Goal: Information Seeking & Learning: Learn about a topic

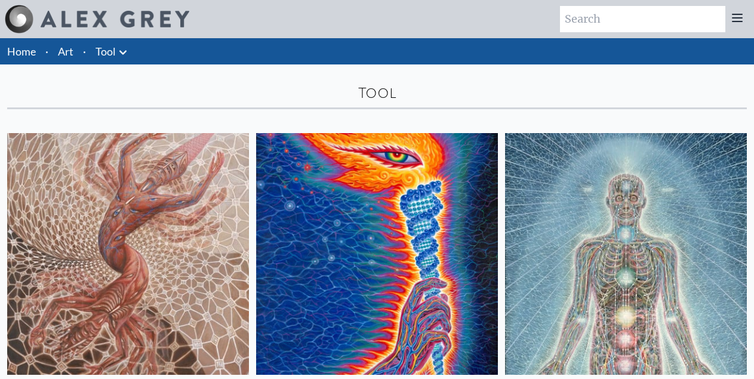
click at [109, 55] on link "Tool" at bounding box center [106, 51] width 20 height 17
click at [122, 55] on icon at bounding box center [123, 52] width 14 height 14
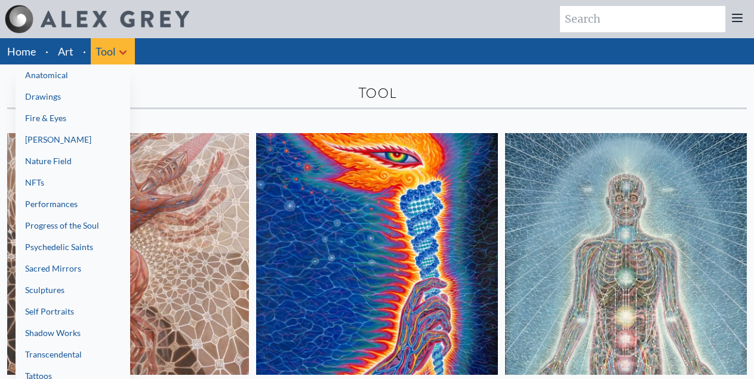
click at [66, 101] on link "Drawings" at bounding box center [73, 96] width 115 height 21
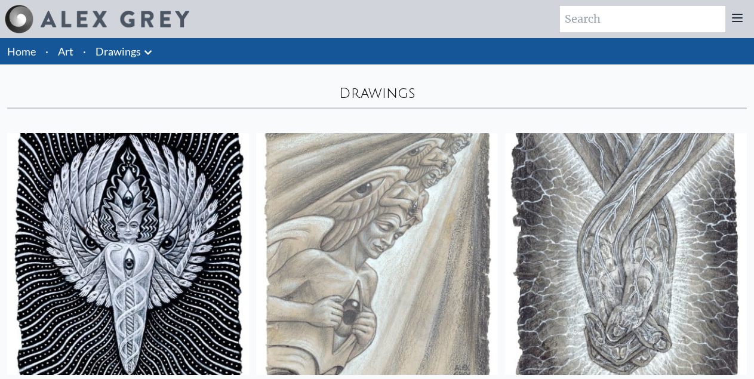
click at [143, 50] on icon at bounding box center [148, 52] width 14 height 14
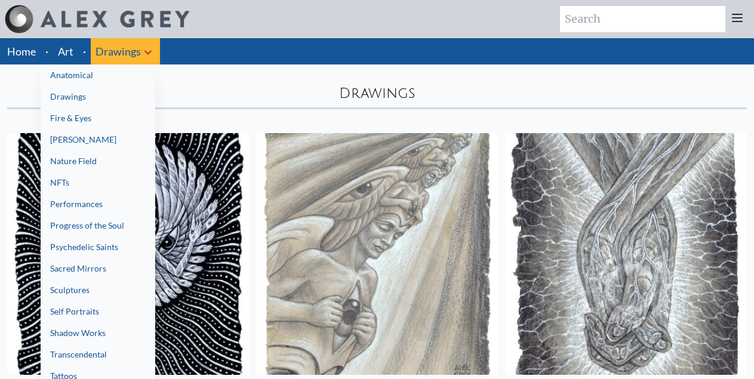
click at [66, 236] on link "Psychedelic Saints" at bounding box center [98, 246] width 115 height 21
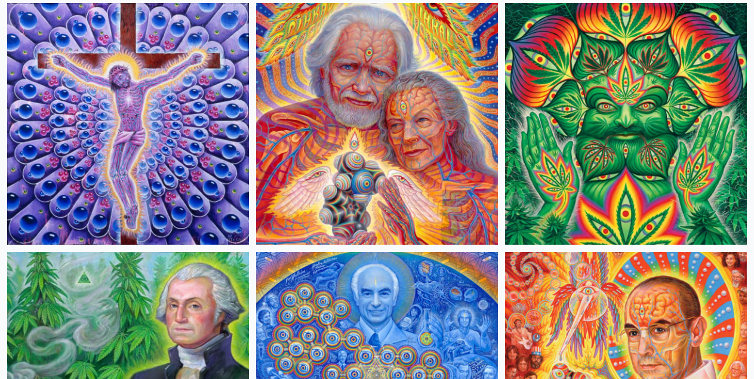
scroll to position [358, 0]
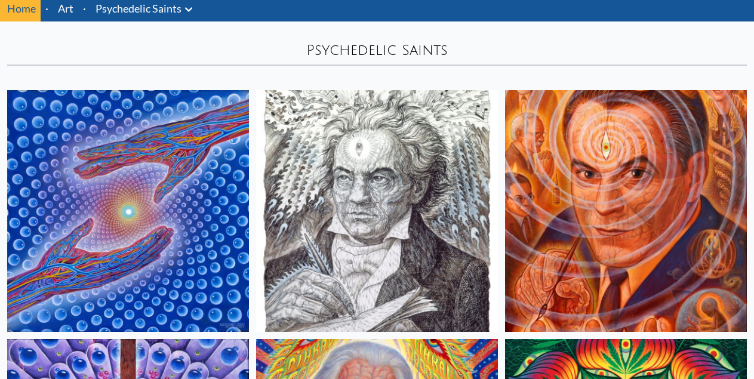
scroll to position [0, 0]
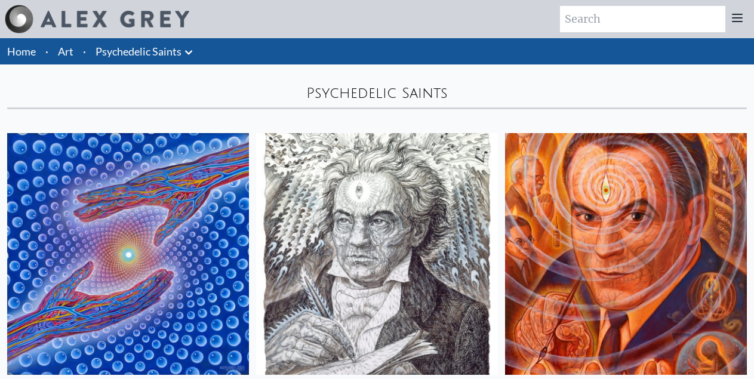
click at [153, 47] on link "Psychedelic Saints" at bounding box center [139, 51] width 86 height 17
click at [191, 54] on icon at bounding box center [189, 52] width 14 height 14
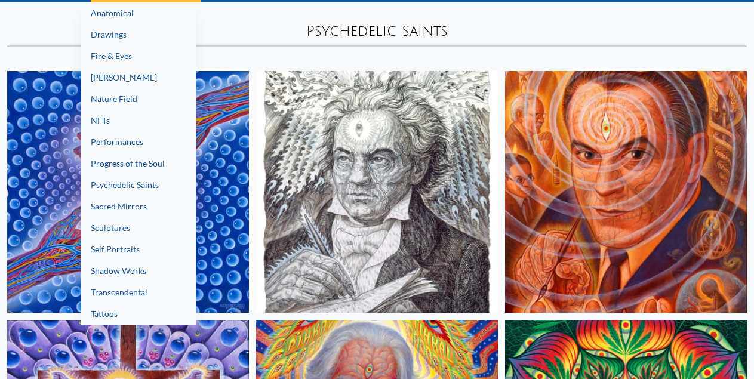
scroll to position [119, 0]
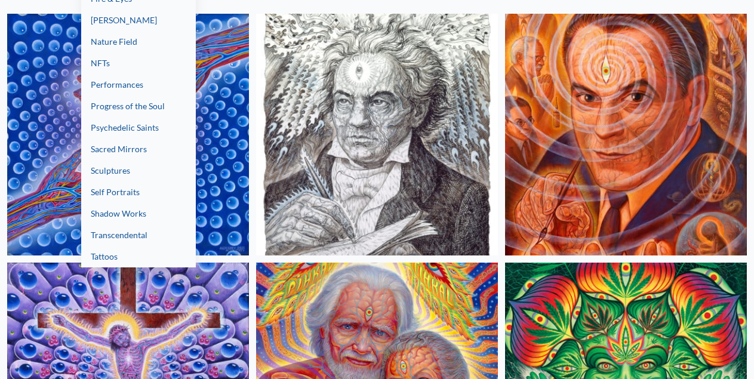
click at [140, 240] on link "Transcendental" at bounding box center [138, 235] width 115 height 21
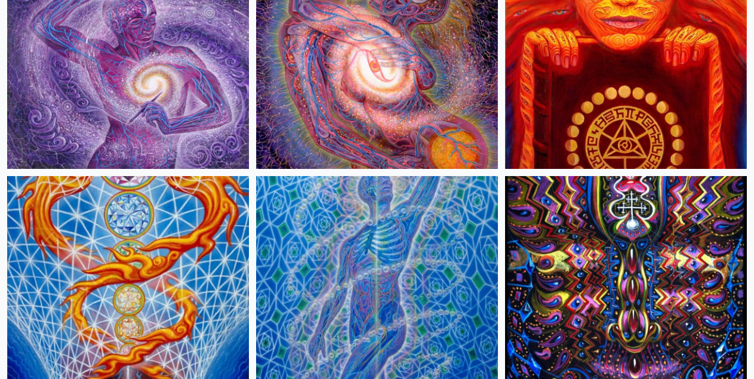
scroll to position [717, 0]
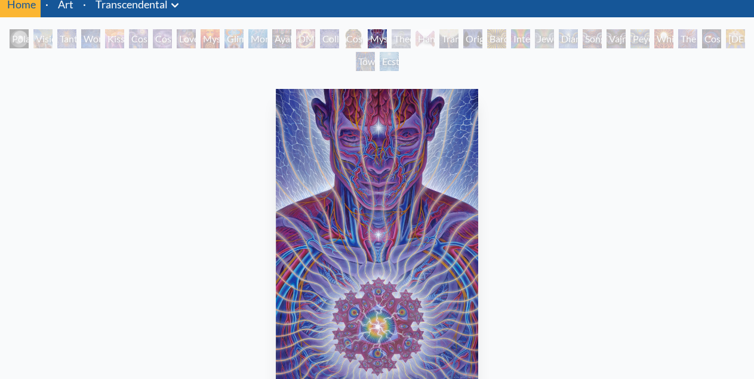
scroll to position [119, 0]
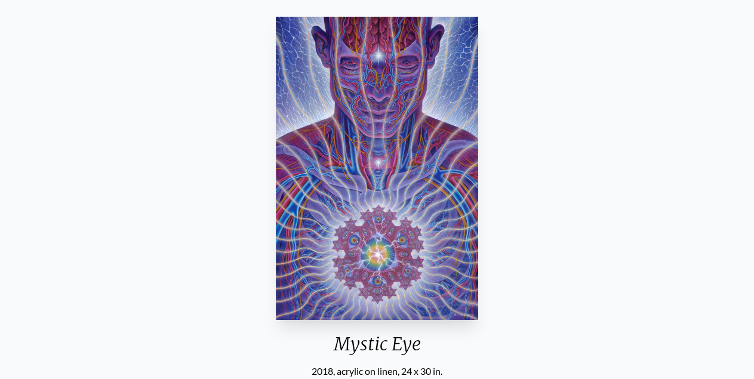
click at [660, 150] on div "Mystic Eye 2018, acrylic on linen, 24 x 30 in. Visit the CoSM Shop CoSM Symbol …" at bounding box center [377, 370] width 735 height 717
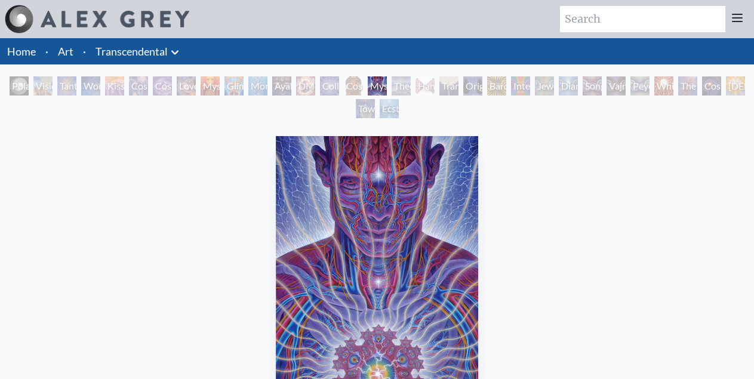
click at [411, 88] on div "Theologue" at bounding box center [401, 85] width 19 height 19
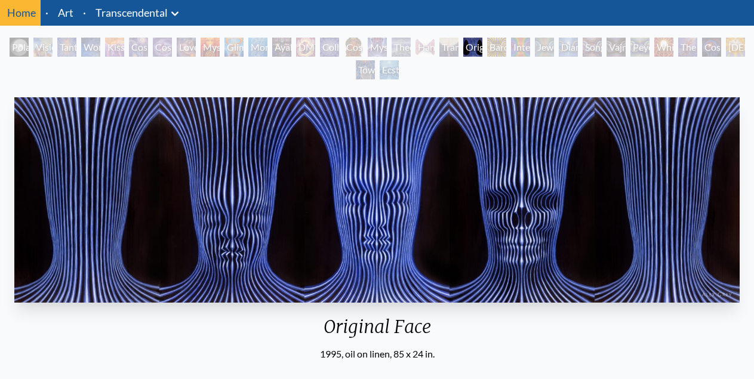
scroll to position [60, 0]
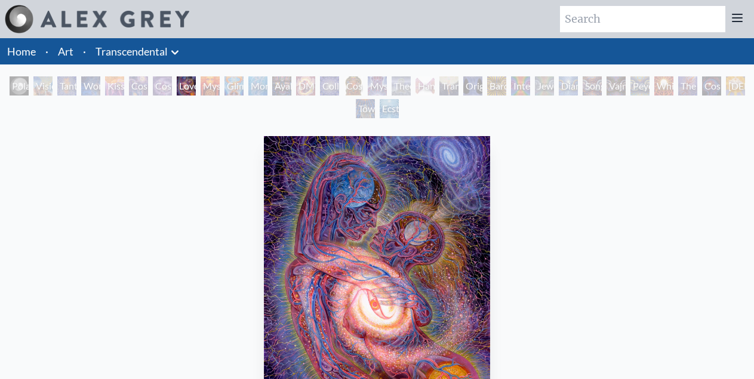
click at [171, 54] on icon at bounding box center [175, 52] width 14 height 14
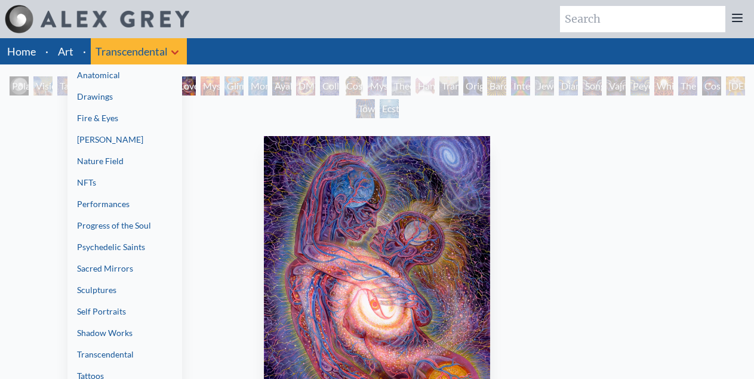
click at [109, 315] on link "Self Portraits" at bounding box center [124, 311] width 115 height 21
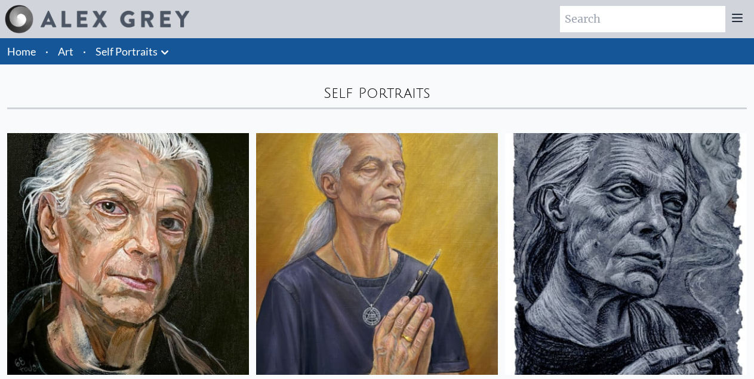
click at [167, 51] on icon at bounding box center [164, 52] width 7 height 4
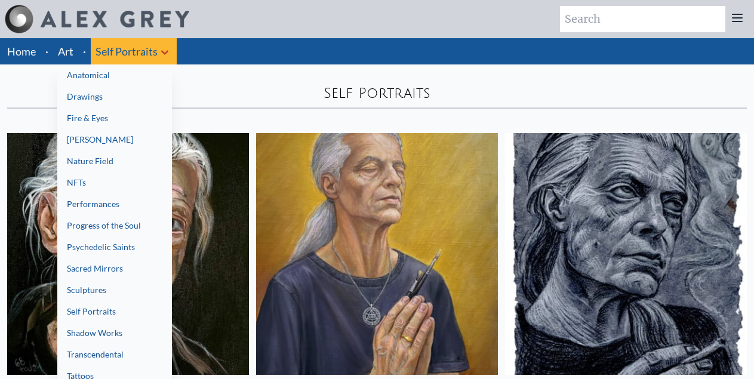
click at [102, 245] on link "Psychedelic Saints" at bounding box center [114, 246] width 115 height 21
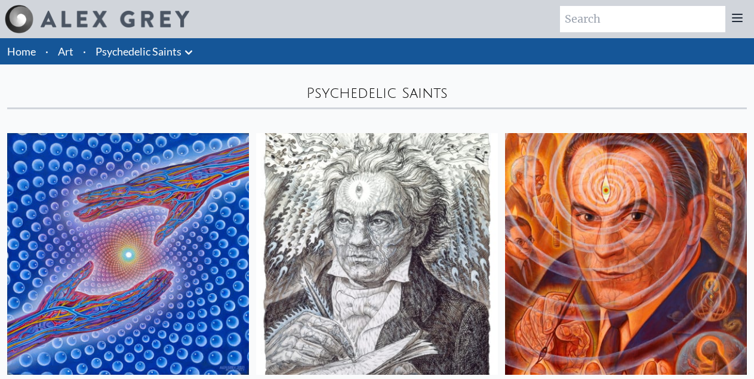
click at [168, 52] on link "Psychedelic Saints" at bounding box center [139, 51] width 86 height 17
click at [185, 54] on icon at bounding box center [189, 52] width 14 height 14
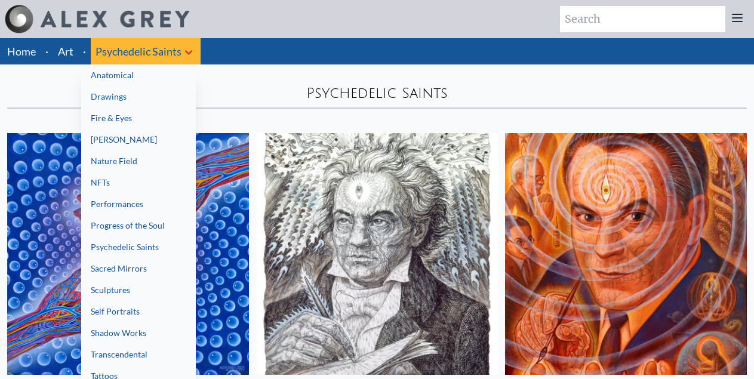
click at [119, 161] on link "Nature Field" at bounding box center [138, 160] width 115 height 21
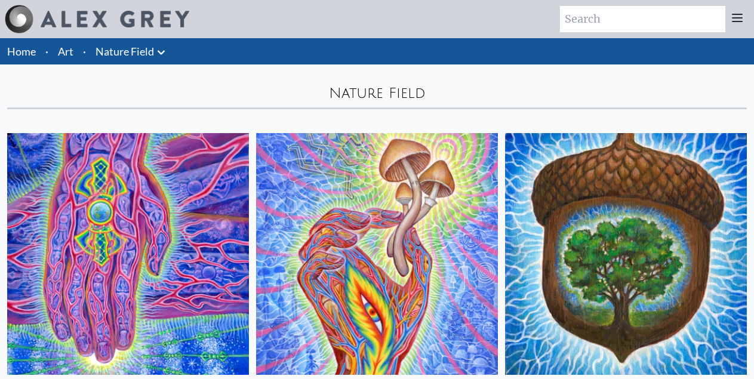
click at [144, 52] on link "Nature Field" at bounding box center [125, 51] width 59 height 17
click at [160, 53] on icon at bounding box center [161, 52] width 7 height 4
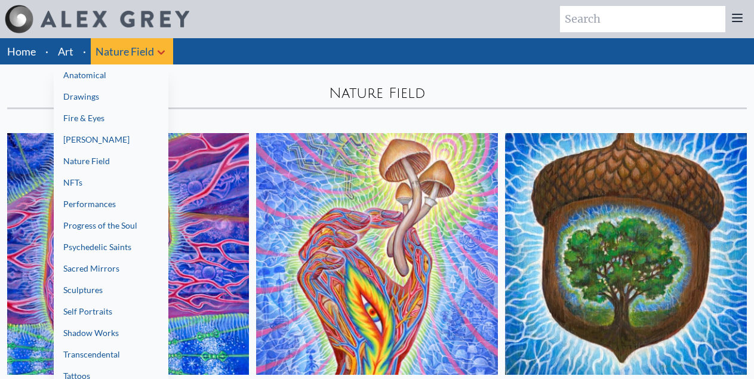
click at [116, 76] on link "Anatomical" at bounding box center [111, 74] width 115 height 21
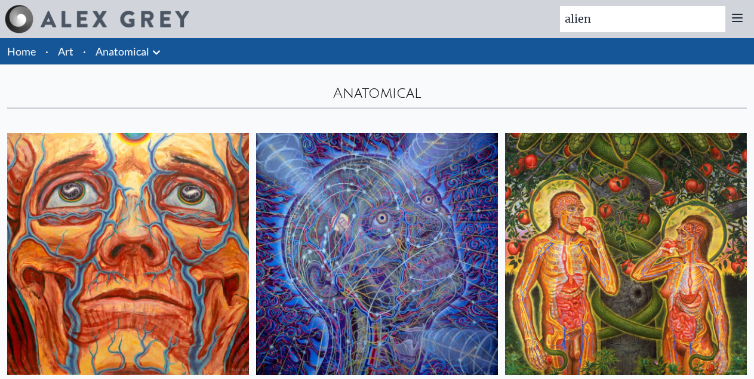
type input "alien"
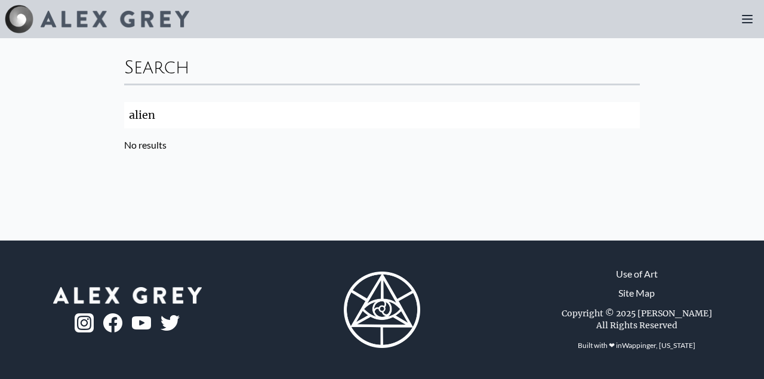
drag, startPoint x: 170, startPoint y: 121, endPoint x: 95, endPoint y: 117, distance: 75.4
click at [95, 117] on div "Search alien Search No results" at bounding box center [382, 139] width 764 height 202
type input "tool"
click button "Search" at bounding box center [0, 0] width 0 height 0
click at [158, 21] on img at bounding box center [115, 19] width 149 height 17
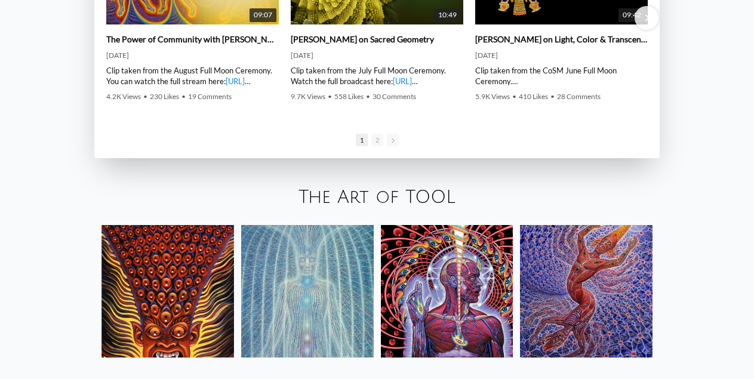
scroll to position [1851, 0]
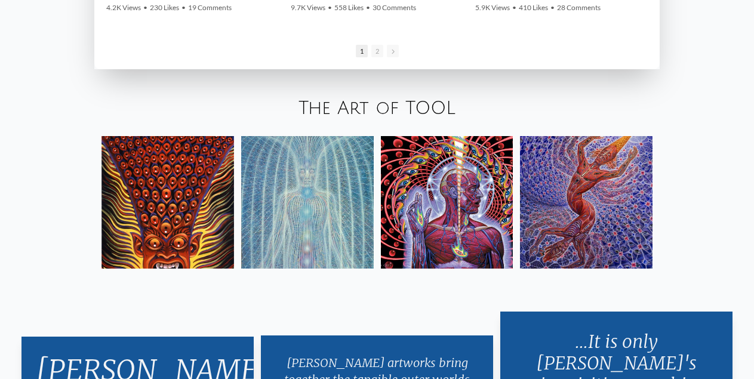
click at [438, 115] on link "The Art of TOOL" at bounding box center [377, 109] width 157 height 20
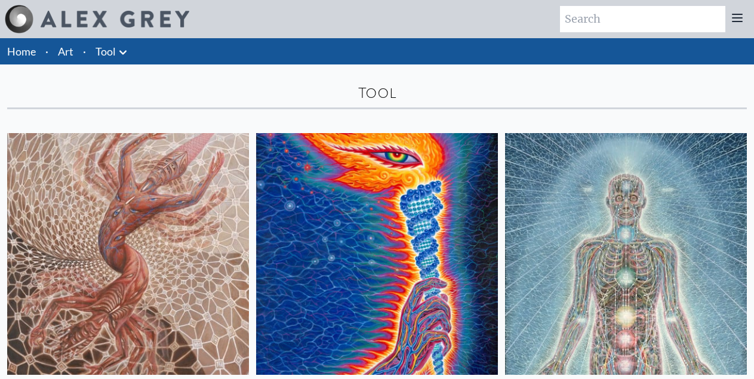
scroll to position [239, 0]
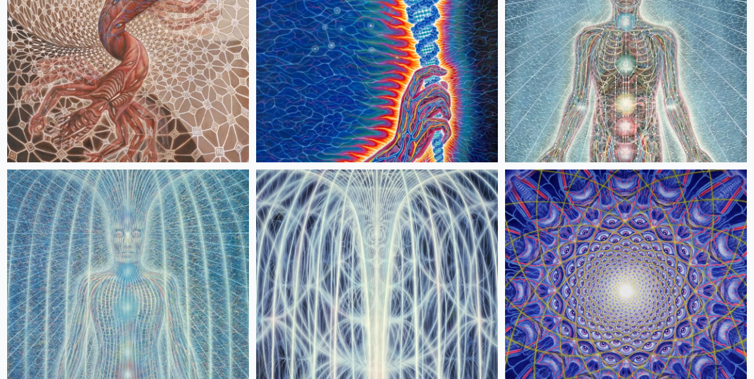
scroll to position [121, 0]
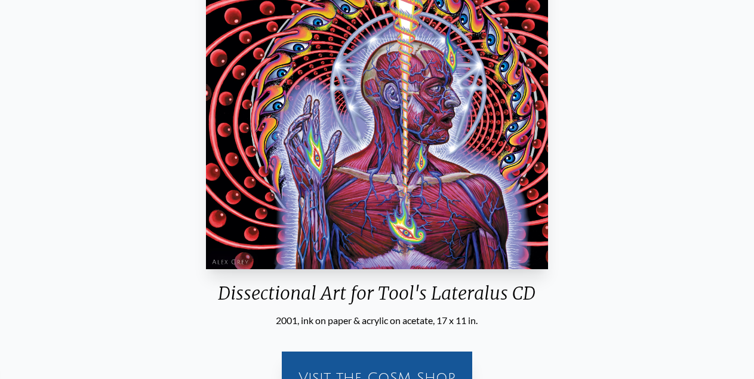
scroll to position [179, 0]
